Goal: Find specific page/section: Find specific page/section

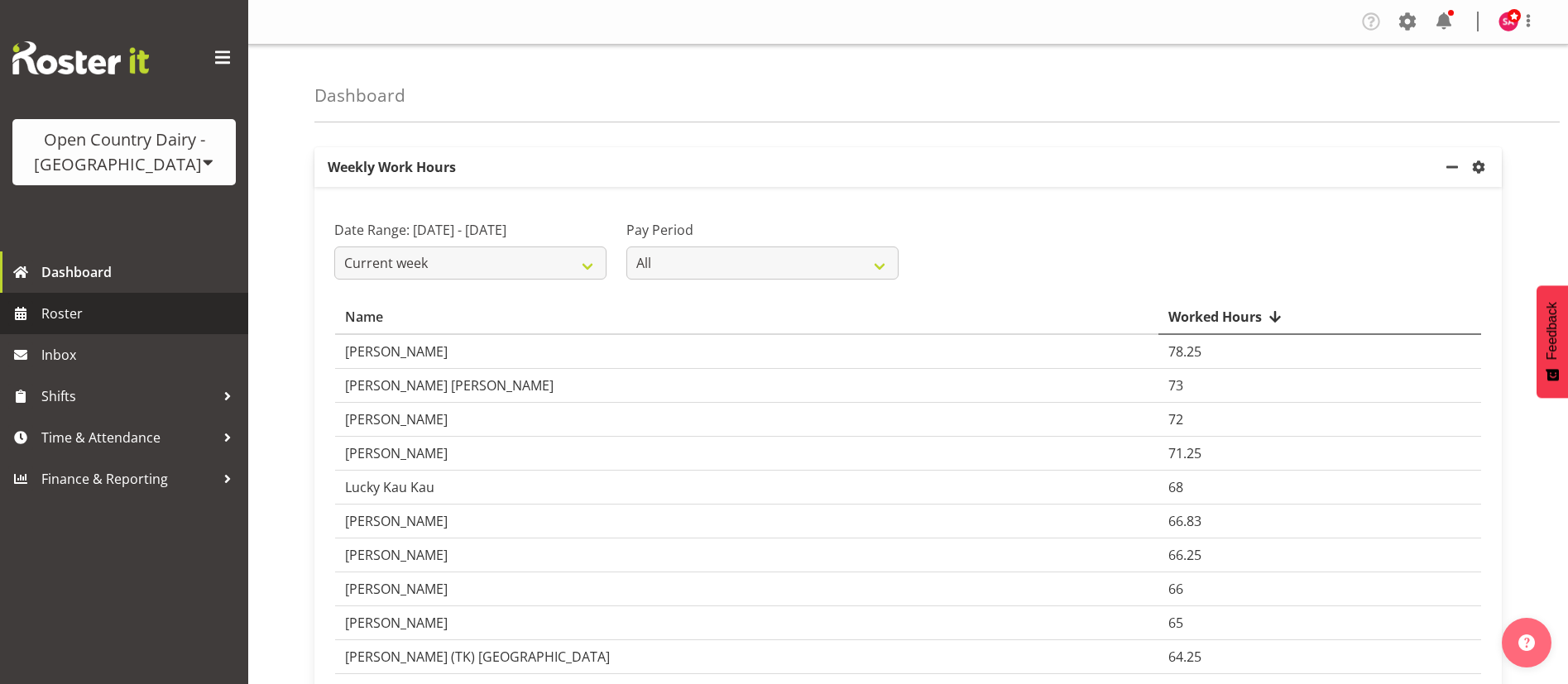
click at [76, 301] on span "Roster" at bounding box center [141, 313] width 199 height 24
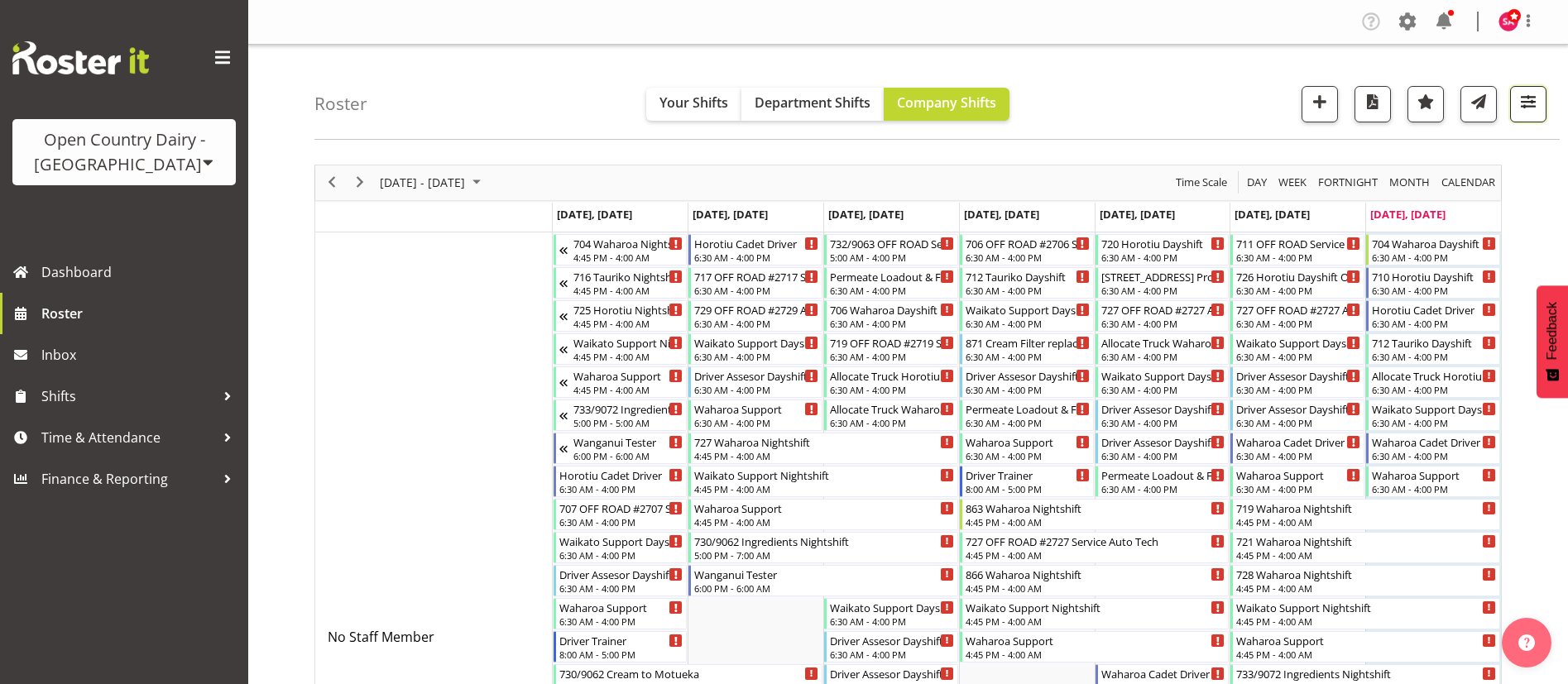
click at [1539, 99] on span "button" at bounding box center [1529, 102] width 22 height 22
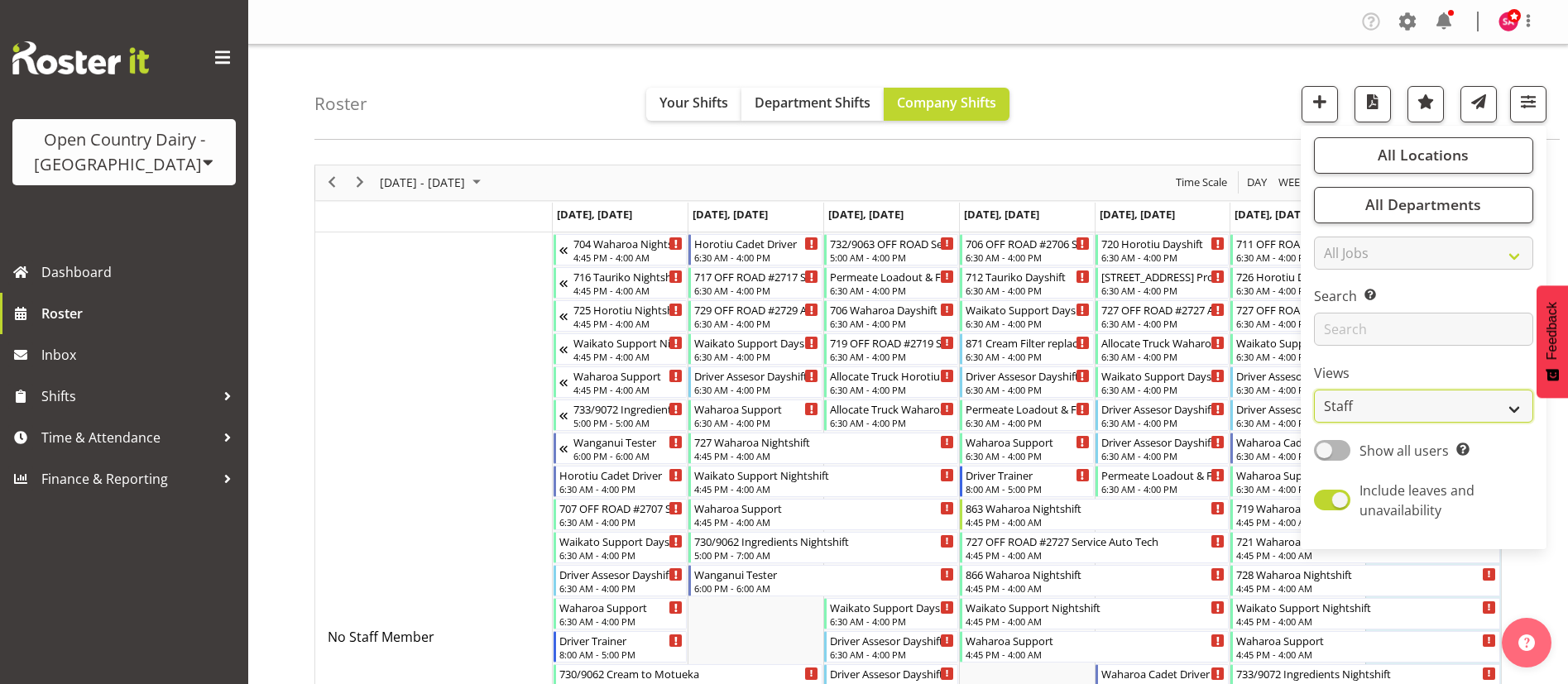
click at [1376, 411] on select "Staff Role Shift - Horizontal Shift - Vertical Staff - Location" at bounding box center [1424, 406] width 220 height 33
select select "shift"
click at [1315, 390] on select "Staff Role Shift - Horizontal Shift - Vertical Staff - Location" at bounding box center [1424, 406] width 220 height 33
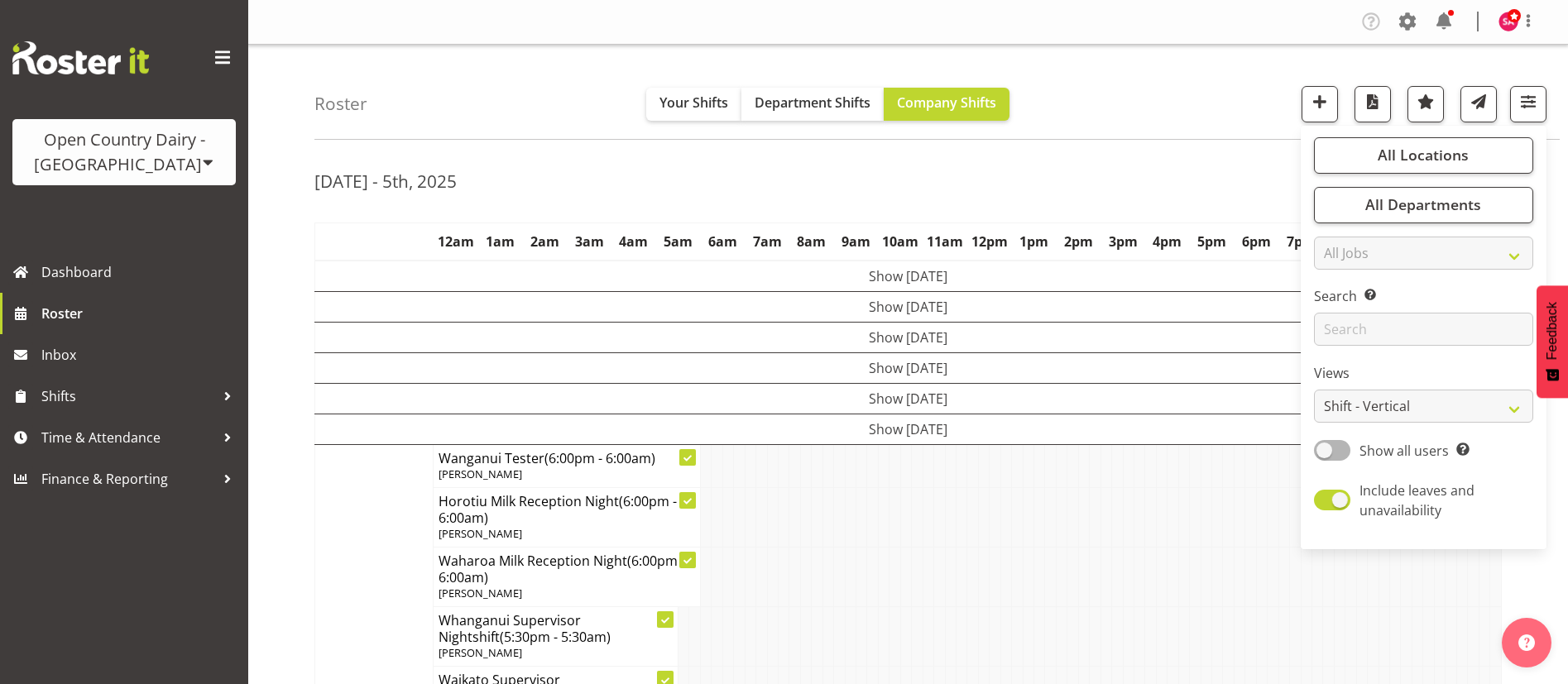
click at [404, 65] on div "Roster Your Shifts Department Shifts Company Shifts All Locations Clear Ingredi…" at bounding box center [937, 92] width 1246 height 95
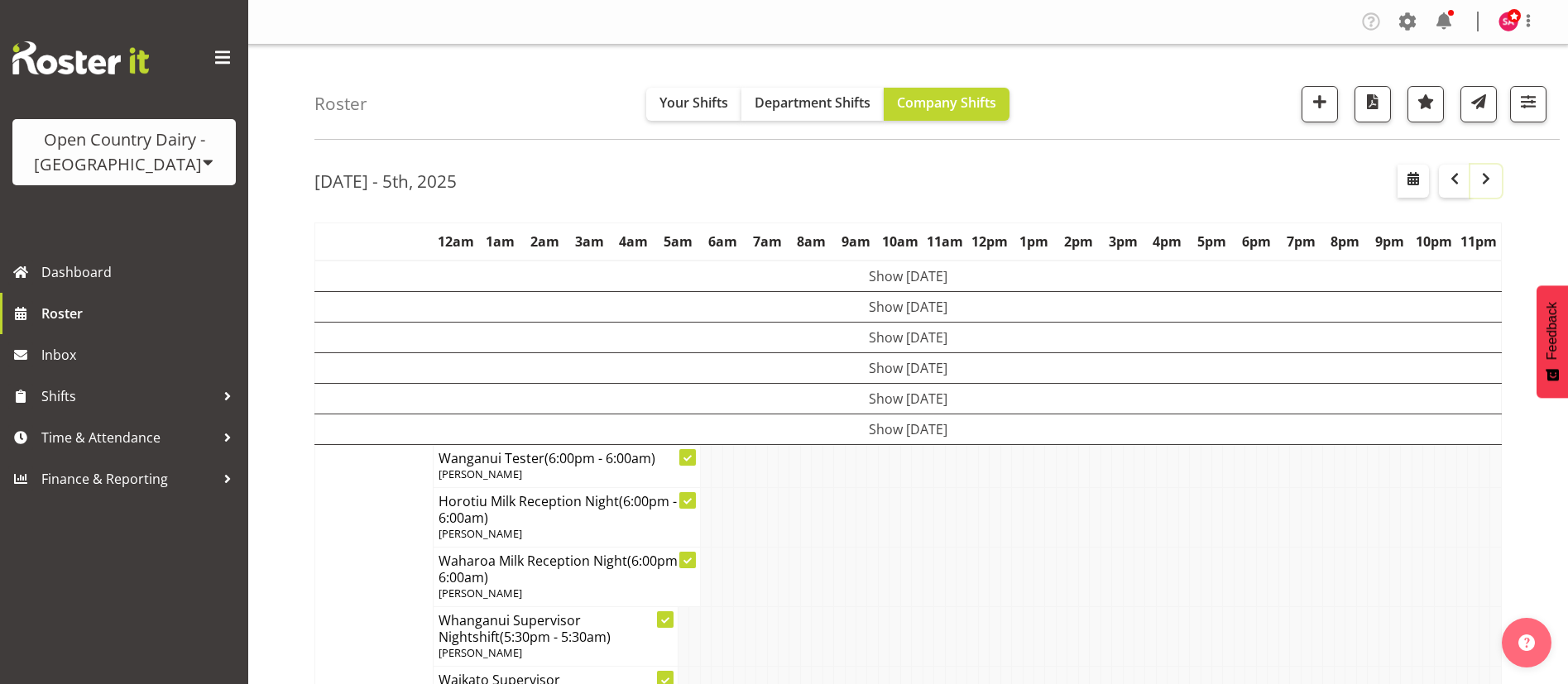
click at [1491, 180] on span "button" at bounding box center [1486, 179] width 20 height 20
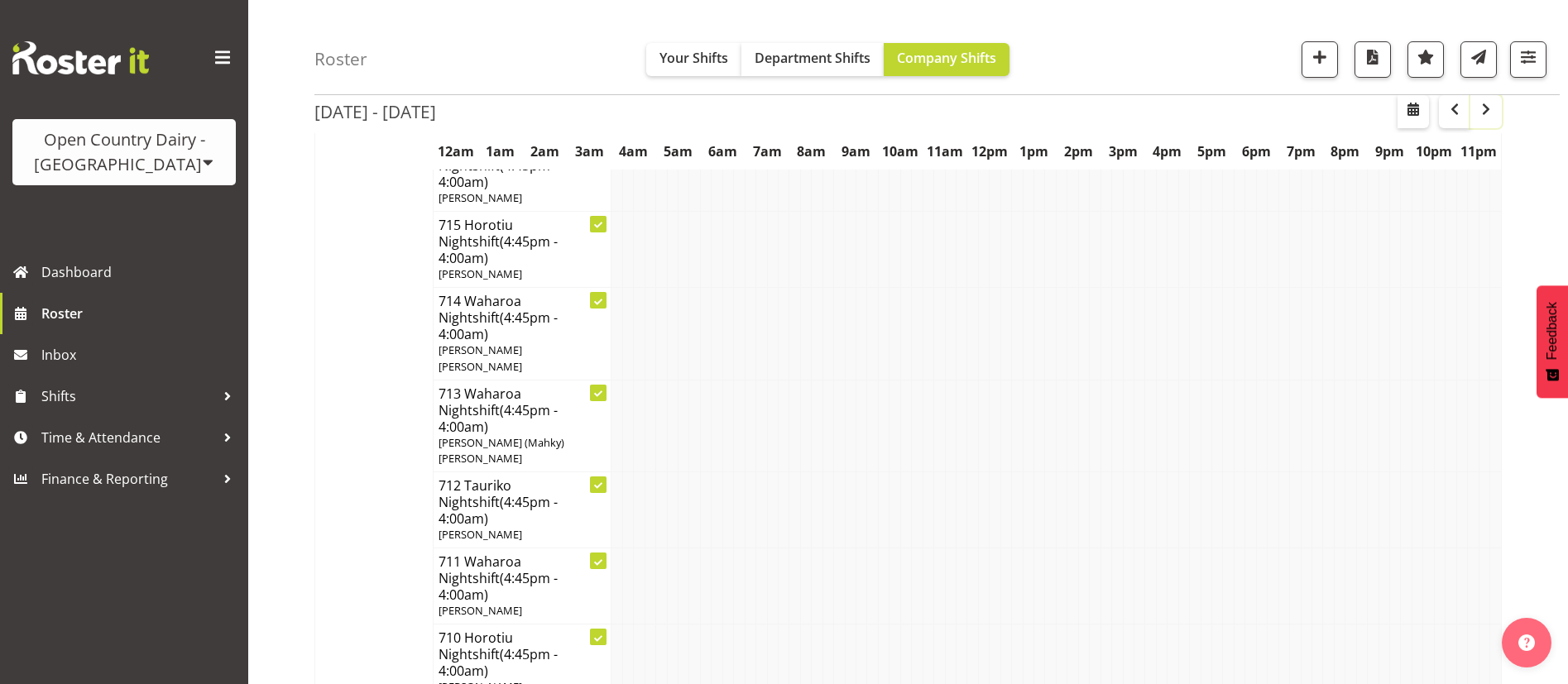
scroll to position [9306, 0]
